Goal: Check status

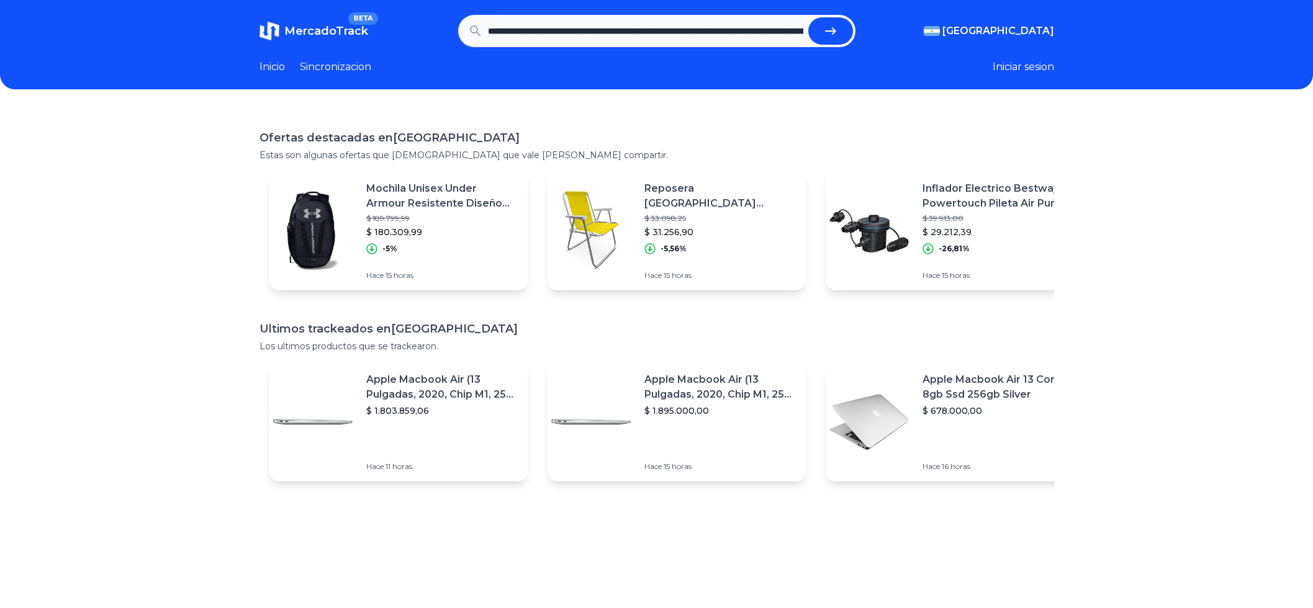
scroll to position [0, 429]
click at [821, 35] on button "submit" at bounding box center [830, 30] width 45 height 27
type input "**********"
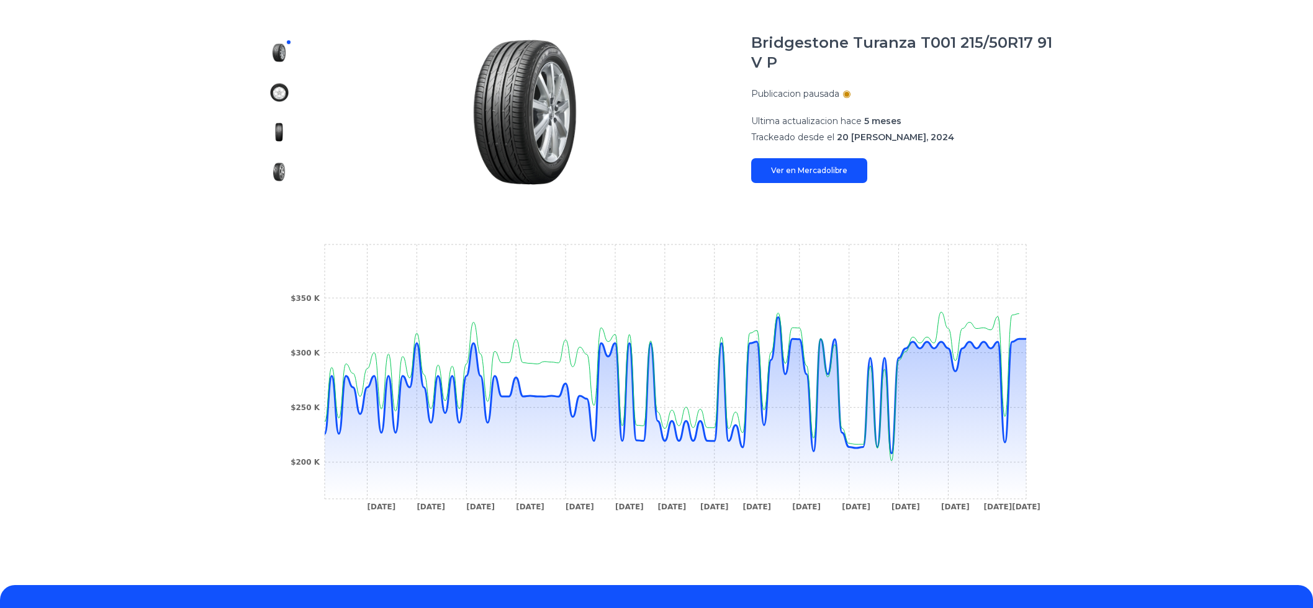
scroll to position [155, 0]
